Goal: Communication & Community: Answer question/provide support

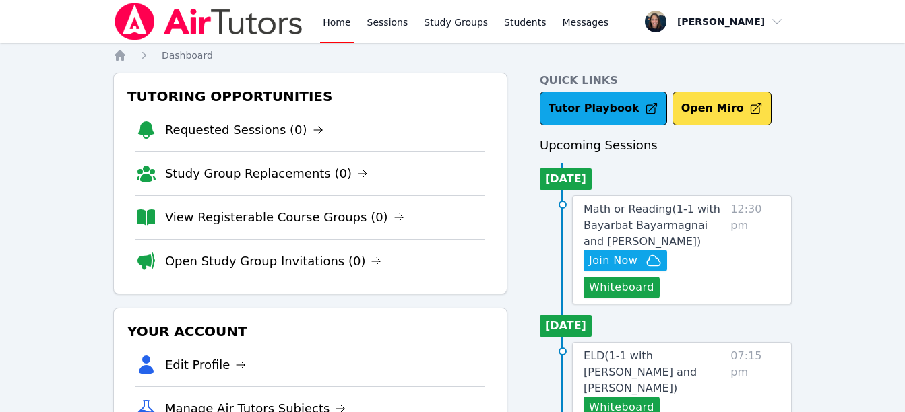
click at [201, 131] on link "Requested Sessions (0)" at bounding box center [244, 130] width 158 height 19
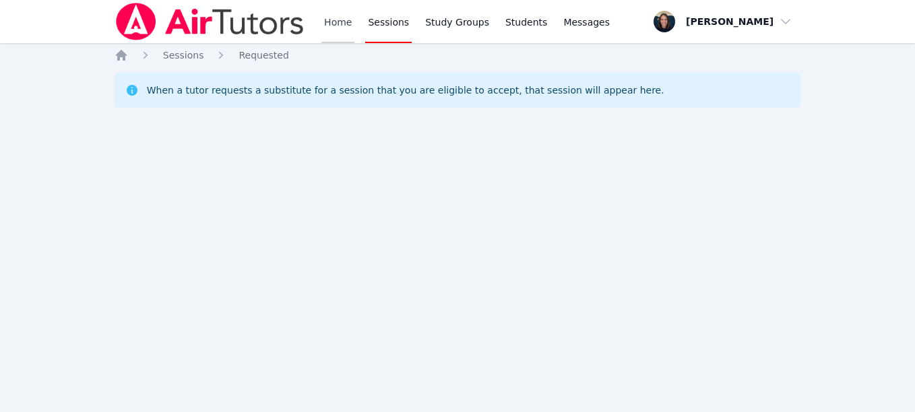
click at [328, 29] on link "Home" at bounding box center [337, 21] width 33 height 43
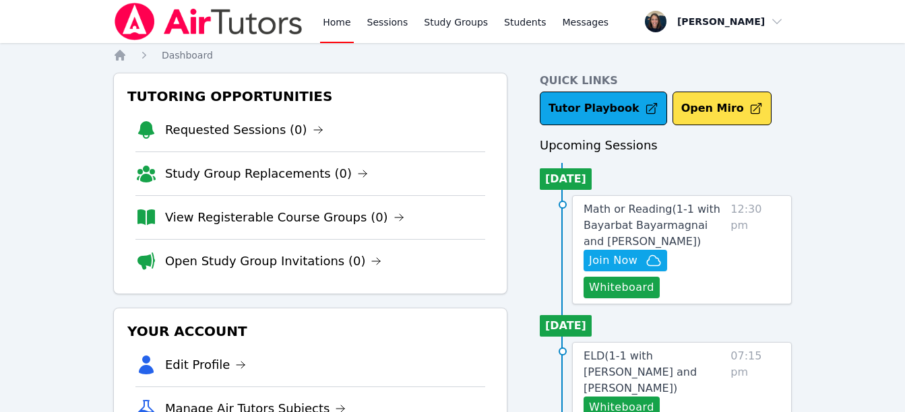
click at [328, 29] on link "Home" at bounding box center [336, 21] width 33 height 43
click at [629, 256] on span "Join Now" at bounding box center [613, 261] width 49 height 16
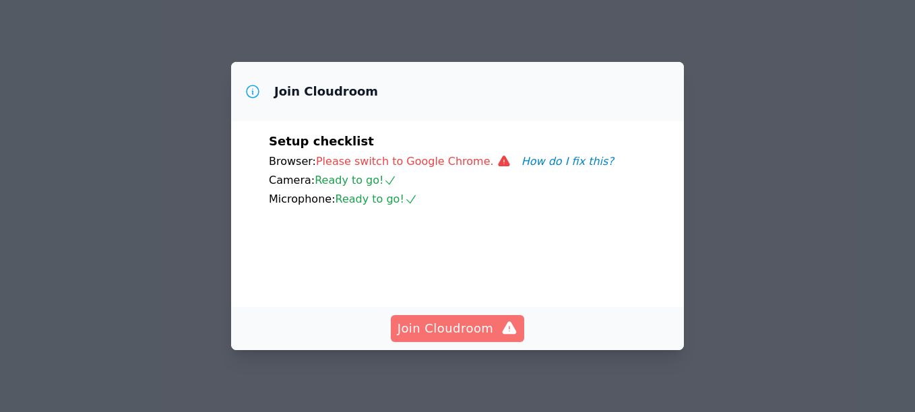
click at [461, 321] on span "Join Cloudroom" at bounding box center [458, 328] width 121 height 19
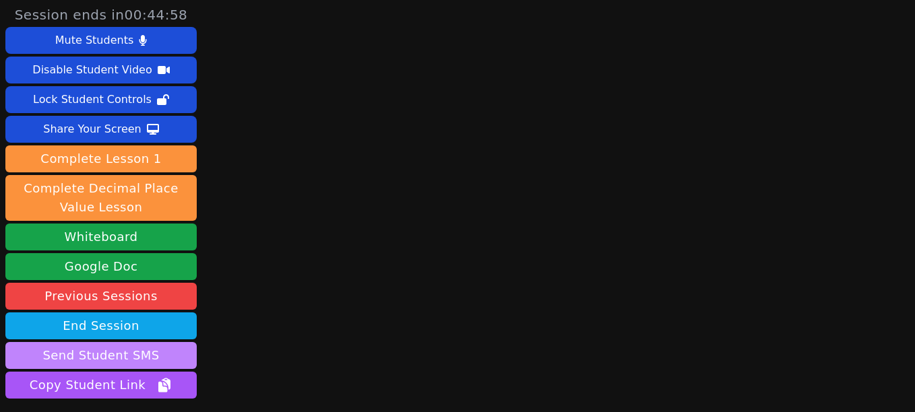
click at [113, 354] on button "Send Student SMS" at bounding box center [100, 355] width 191 height 27
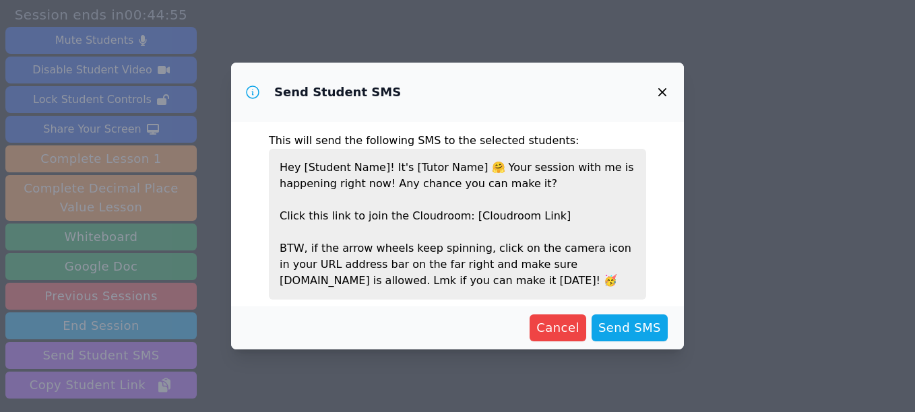
click at [352, 168] on p "Hey [Student Name]! It's [Tutor Name] 🤗 Your session with me is happening right…" at bounding box center [457, 224] width 377 height 151
click at [376, 173] on p "Hey [Student Name]! It's [Tutor Name] 🤗 Your session with me is happening right…" at bounding box center [457, 224] width 377 height 151
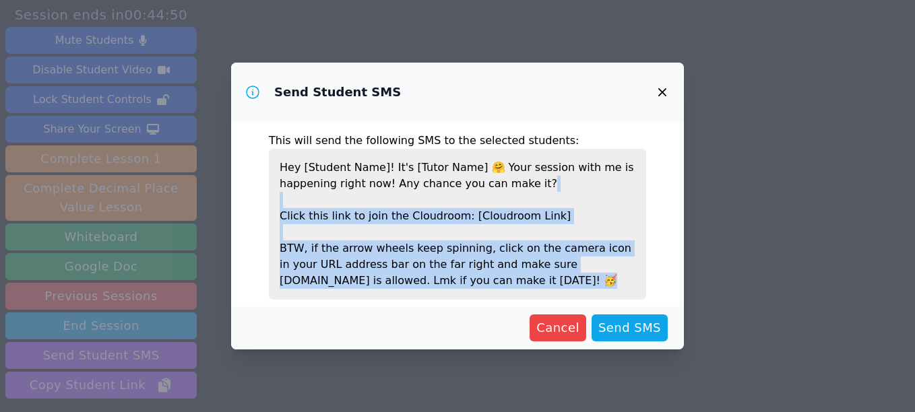
drag, startPoint x: 684, startPoint y: 208, endPoint x: 668, endPoint y: 292, distance: 86.4
click at [668, 292] on div "Send Student SMS This will send the following SMS to the selected students: Hey…" at bounding box center [457, 206] width 915 height 412
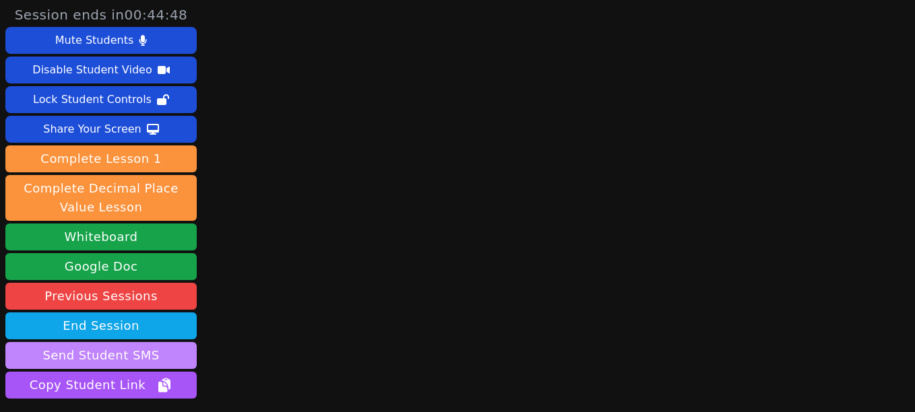
click at [105, 346] on button "Send Student SMS" at bounding box center [100, 355] width 191 height 27
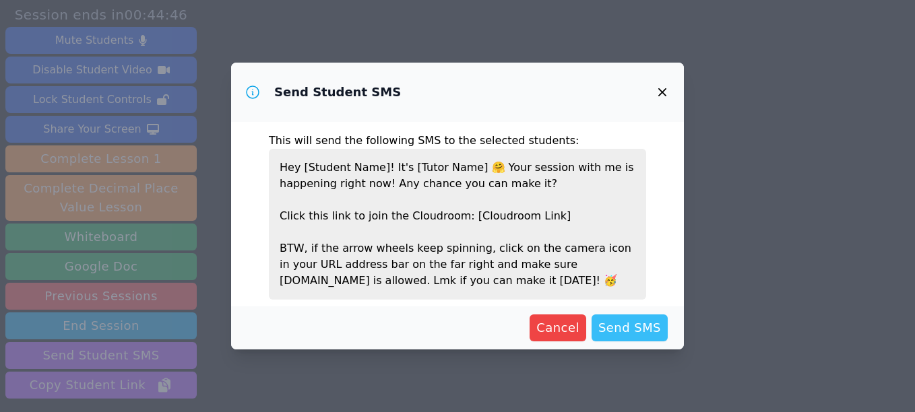
click at [626, 326] on span "Send SMS" at bounding box center [629, 328] width 63 height 19
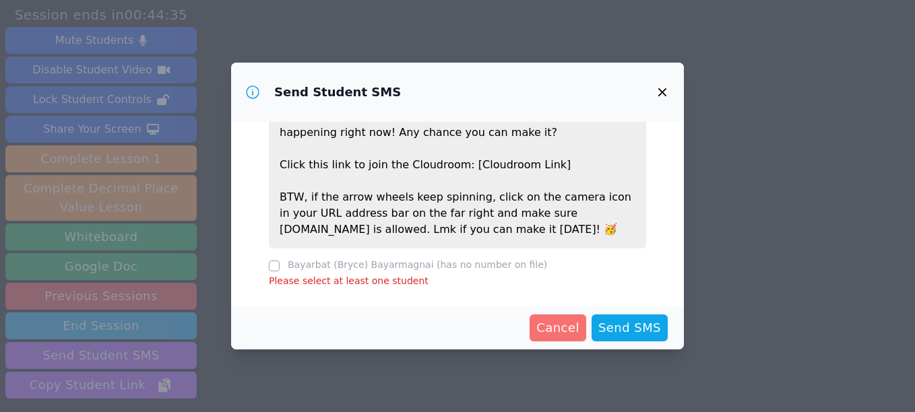
click at [573, 319] on form "This will send the following SMS to the selected students: Hey [Student Name]! …" at bounding box center [457, 236] width 453 height 228
click at [573, 319] on span "Cancel" at bounding box center [557, 328] width 43 height 19
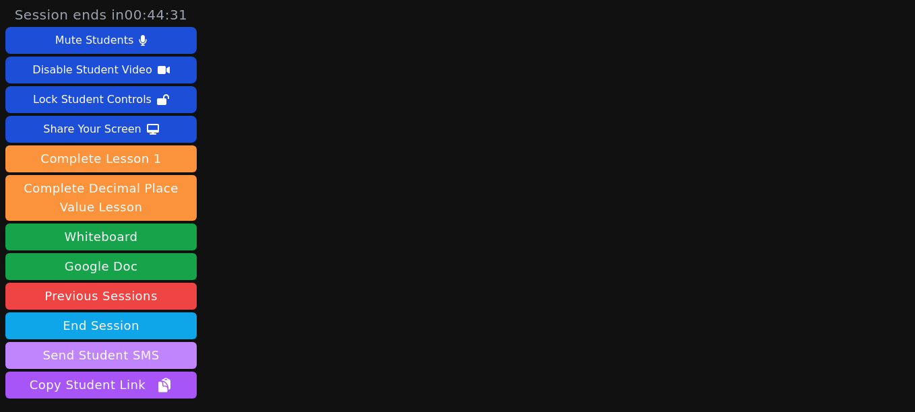
click at [118, 344] on button "Send Student SMS" at bounding box center [100, 355] width 191 height 27
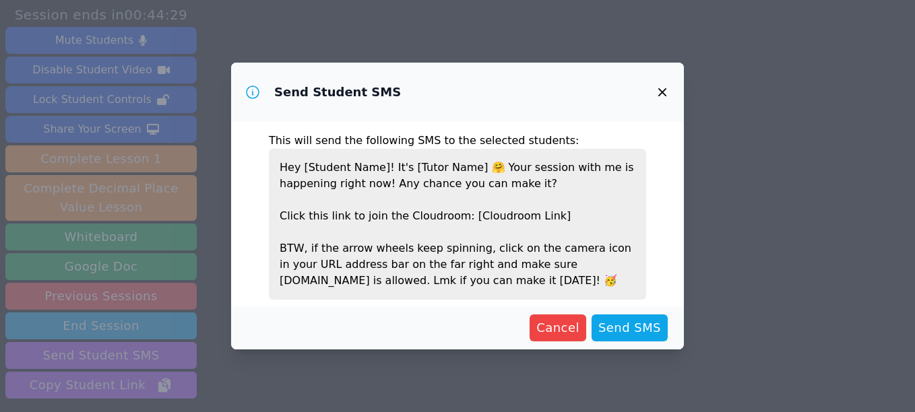
scroll to position [38, 0]
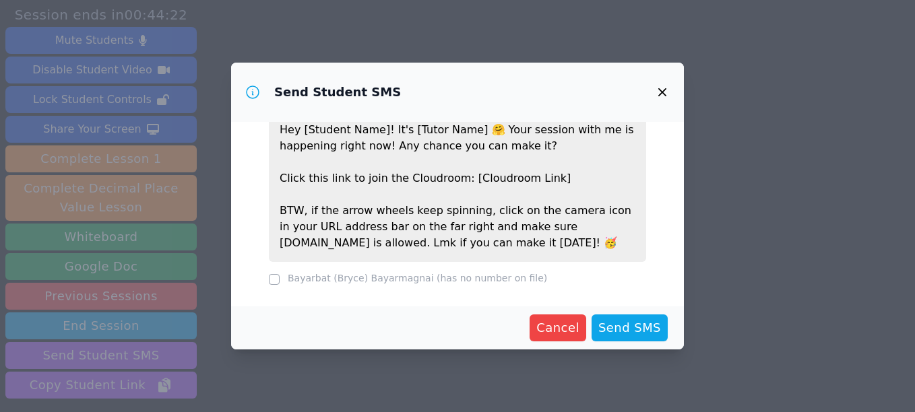
click at [398, 132] on p "Hey [Student Name]! It's [Tutor Name] 🤗 Your session with me is happening right…" at bounding box center [457, 186] width 377 height 151
click at [412, 131] on p "Hey [Student Name]! It's [Tutor Name] 🤗 Your session with me is happening right…" at bounding box center [457, 186] width 377 height 151
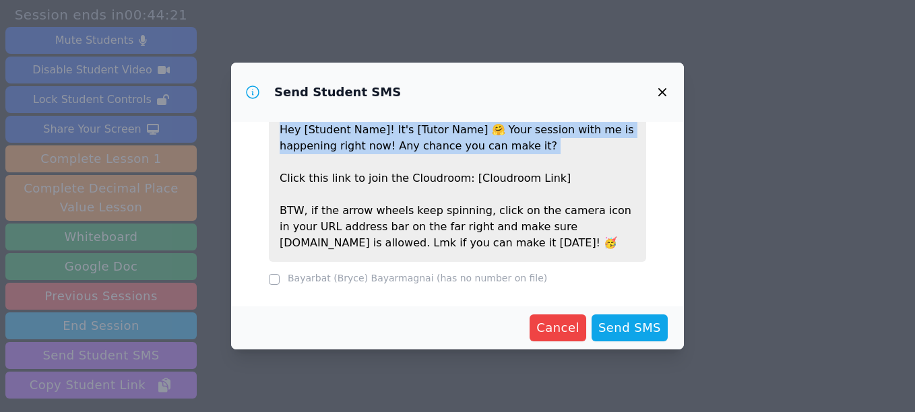
scroll to position [9, 0]
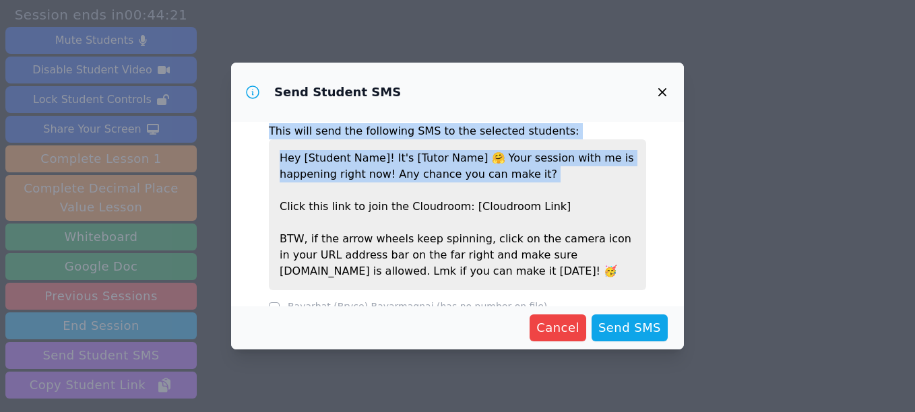
click at [412, 131] on div "This will send the following SMS to the selected students: Hey [Student Name]! …" at bounding box center [457, 214] width 453 height 185
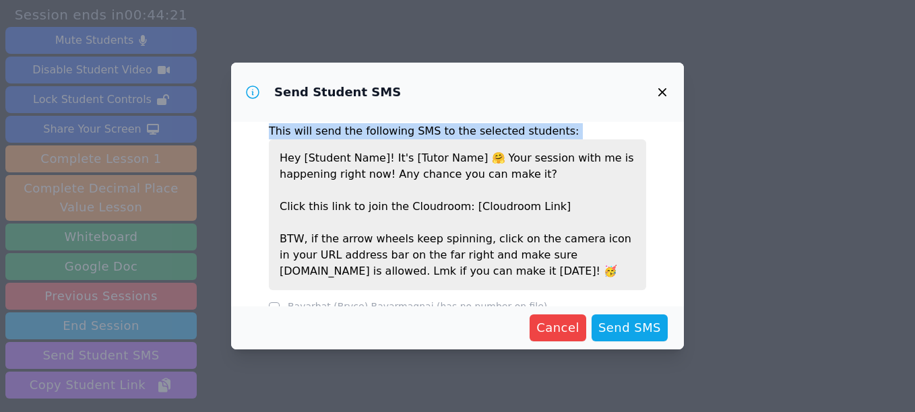
click at [412, 131] on div "This will send the following SMS to the selected students: Hey [Student Name]! …" at bounding box center [457, 214] width 453 height 185
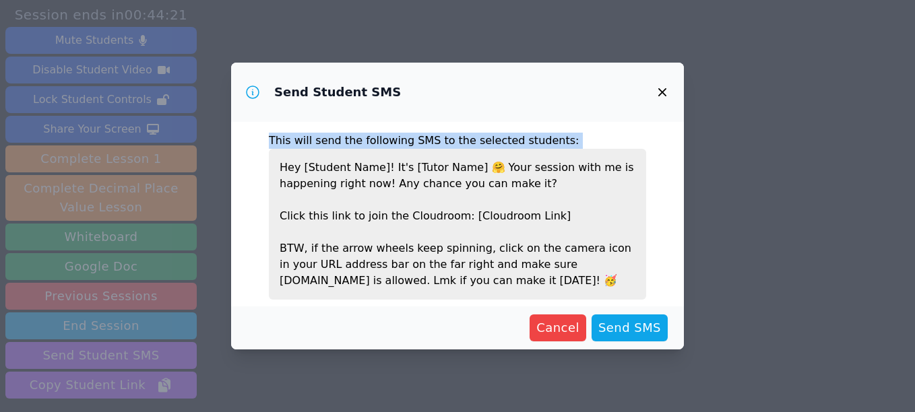
click at [412, 131] on div "This will send the following SMS to the selected students: Hey [Student Name]! …" at bounding box center [457, 214] width 453 height 185
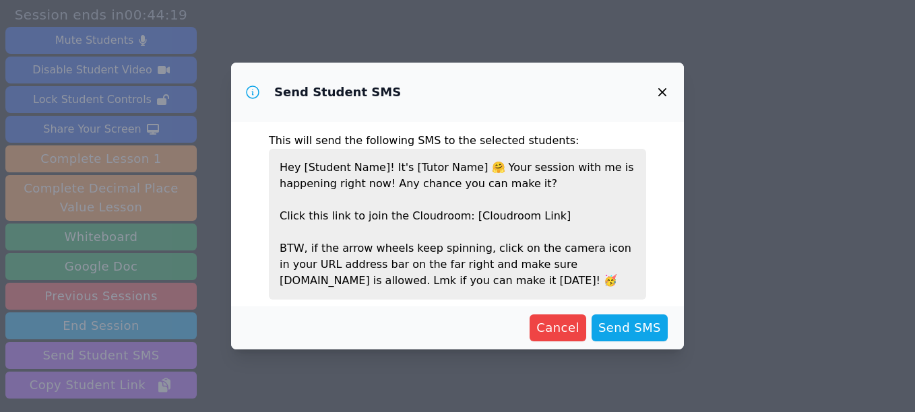
scroll to position [38, 0]
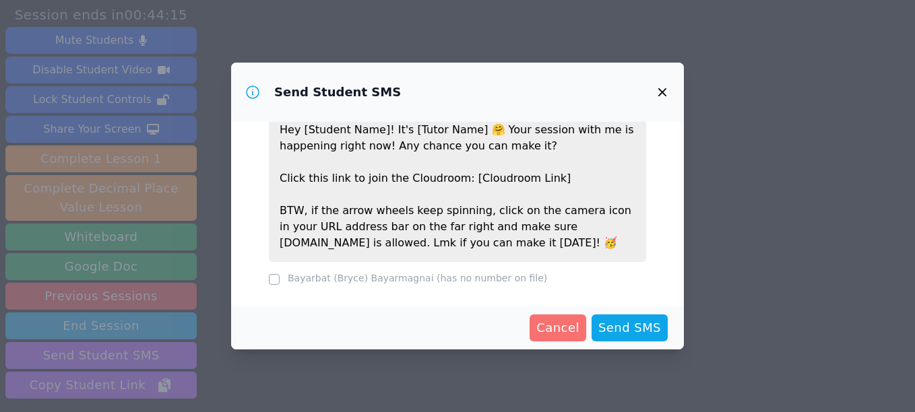
click at [571, 327] on span "Cancel" at bounding box center [557, 328] width 43 height 19
